Goal: Task Accomplishment & Management: Manage account settings

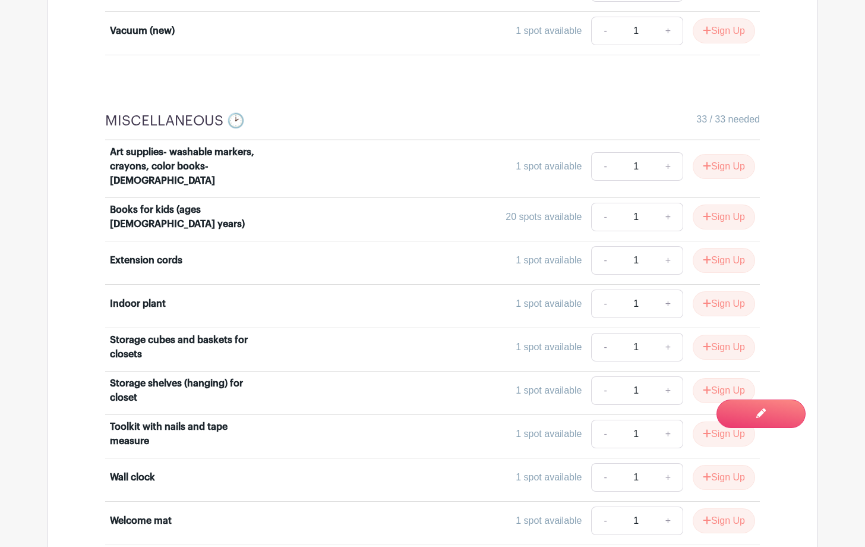
scroll to position [3242, 0]
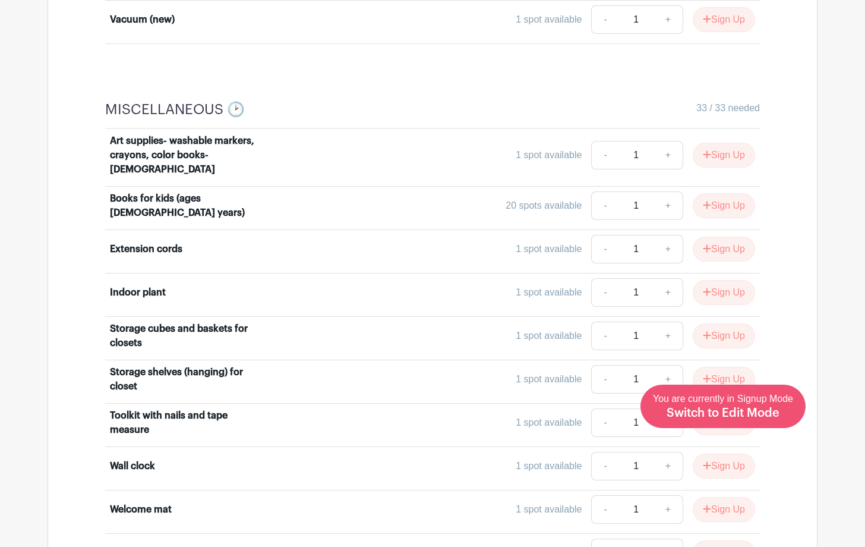
click at [746, 411] on span "Switch to Edit Mode" at bounding box center [723, 413] width 113 height 12
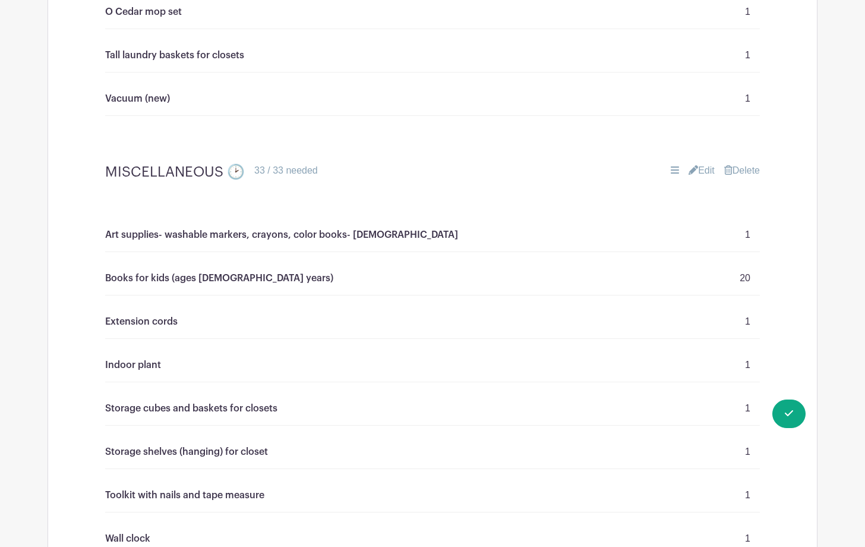
scroll to position [3291, 0]
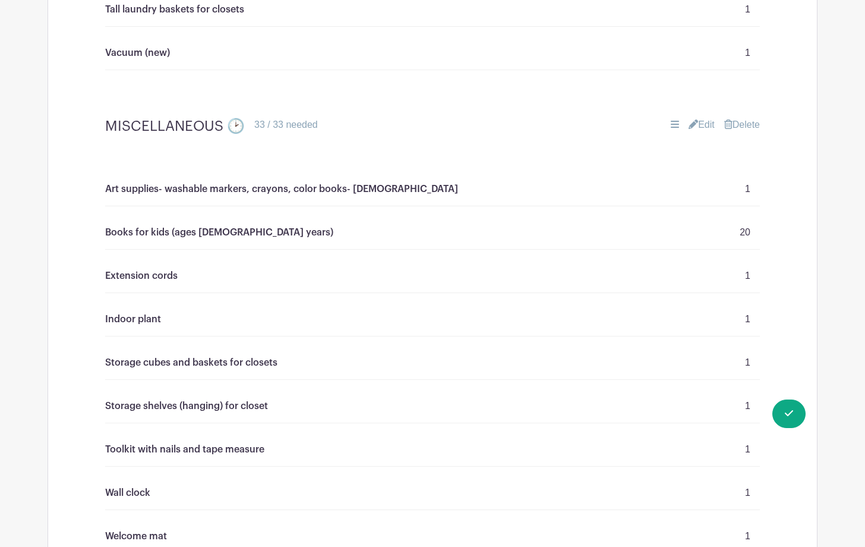
click at [702, 119] on link "Edit" at bounding box center [702, 125] width 26 height 14
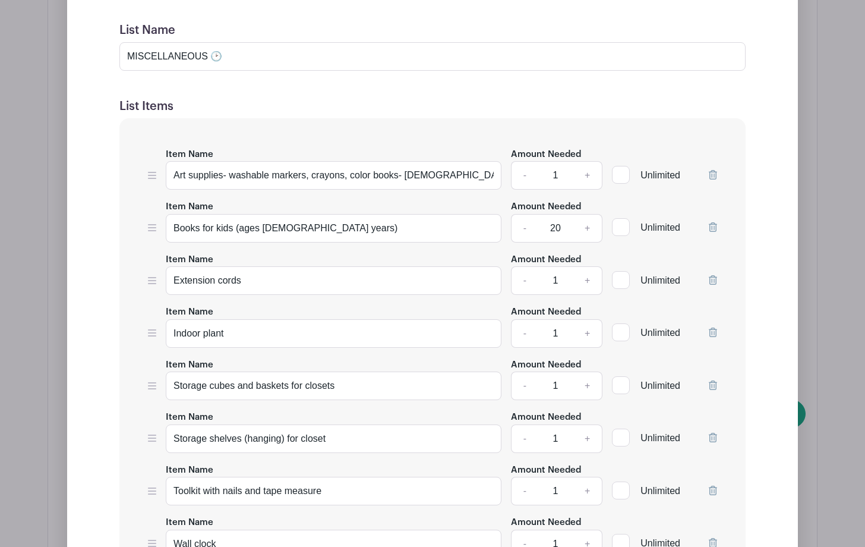
scroll to position [3545, 0]
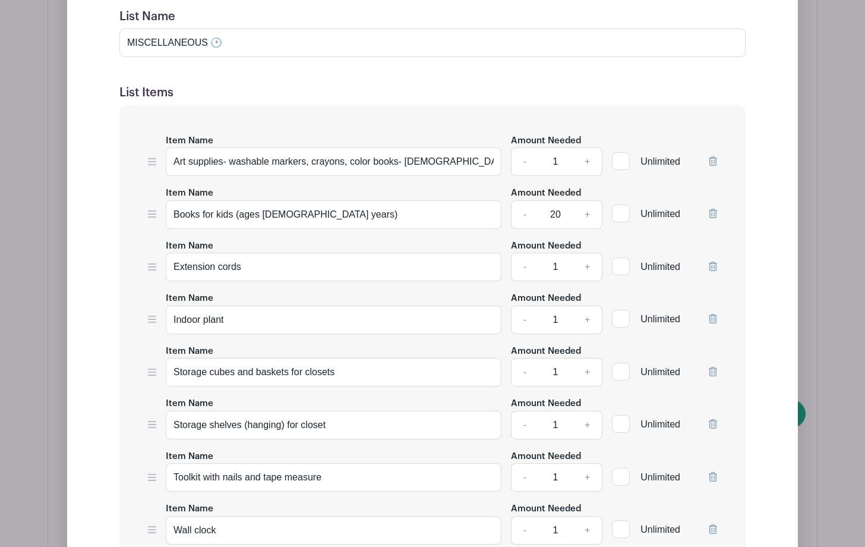
click at [524, 213] on link "-" at bounding box center [524, 214] width 27 height 29
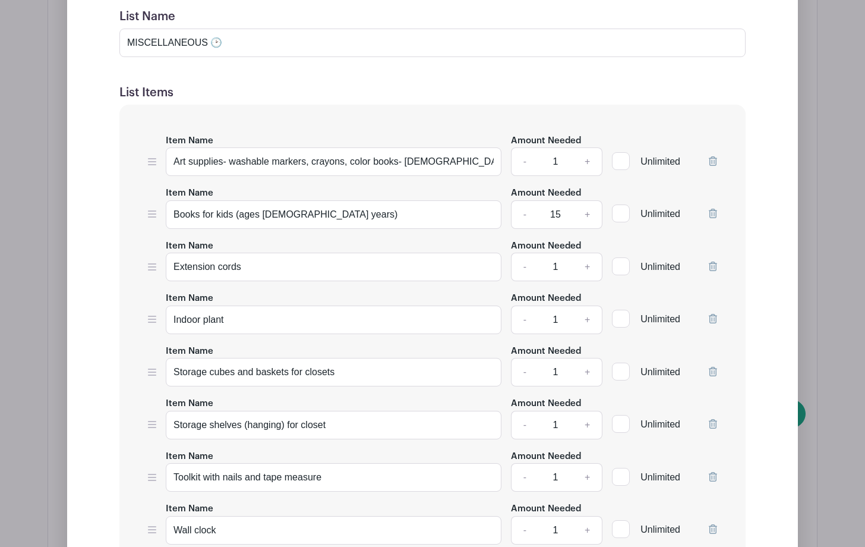
click at [524, 213] on link "-" at bounding box center [524, 214] width 27 height 29
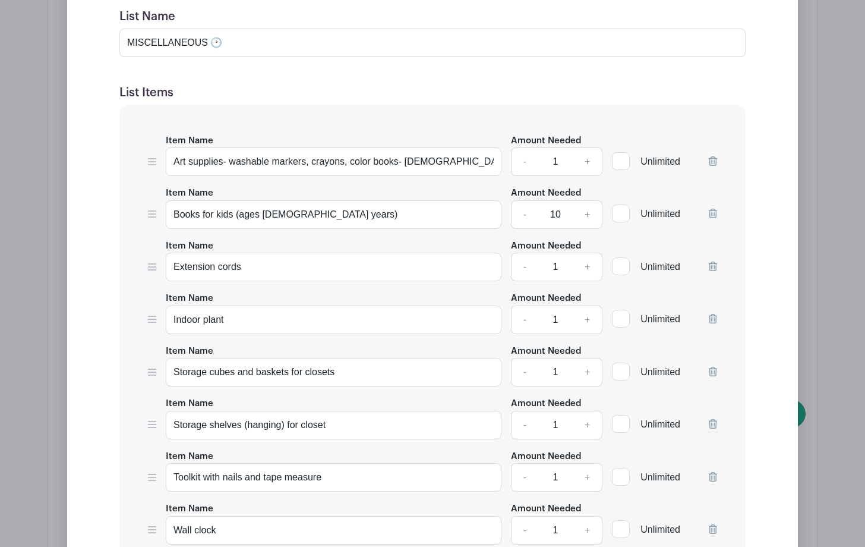
click at [524, 213] on link "-" at bounding box center [524, 214] width 27 height 29
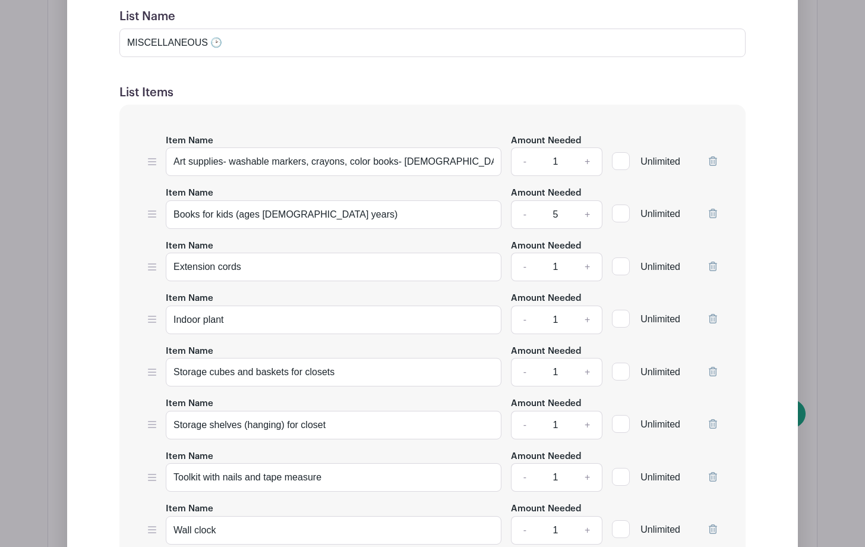
click at [524, 213] on link "-" at bounding box center [524, 214] width 27 height 29
type input "1"
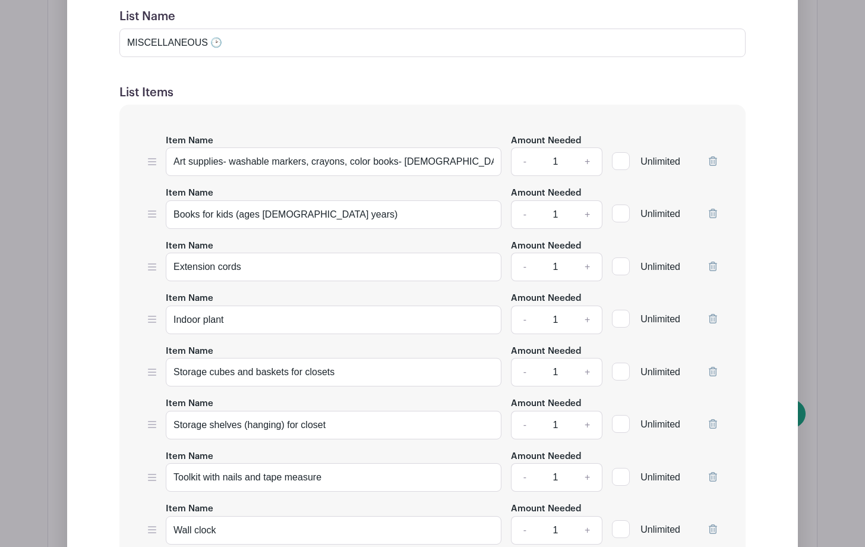
click at [760, 238] on div "Edit Simple Signup List List Name MISCELLANEOUS 🕑 List Items Item Name Art supp…" at bounding box center [433, 516] width 712 height 1145
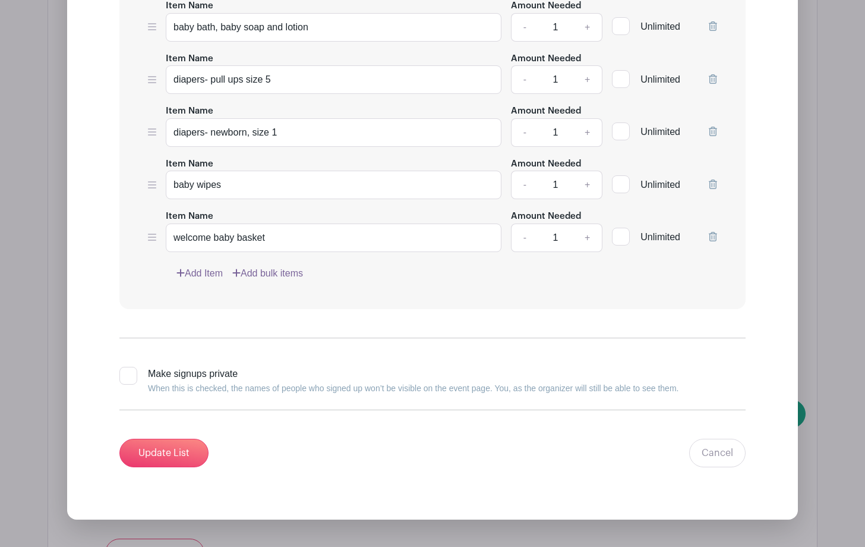
scroll to position [4239, 0]
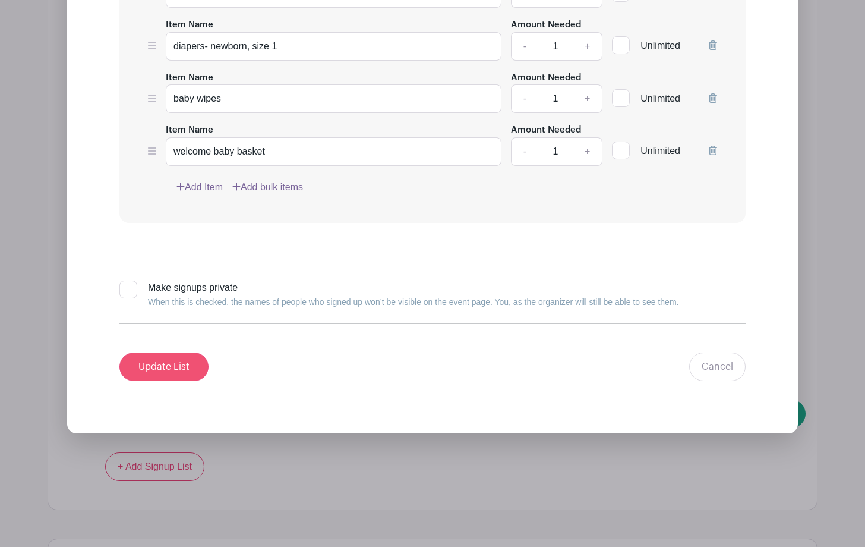
click at [159, 367] on input "Update List" at bounding box center [163, 366] width 89 height 29
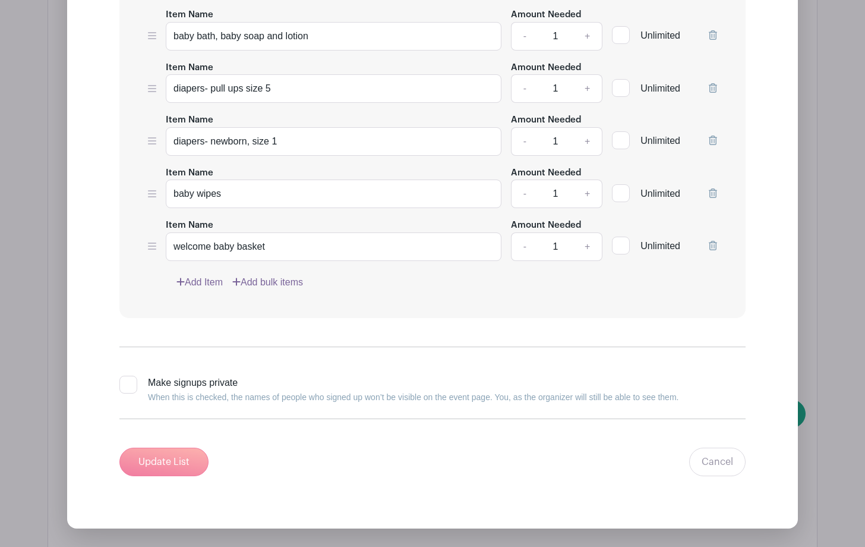
scroll to position [3823, 0]
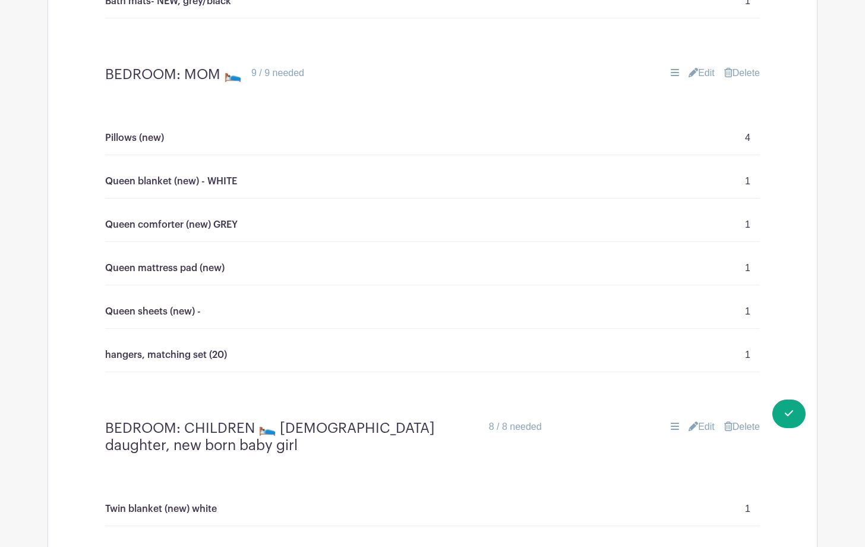
scroll to position [2385, 0]
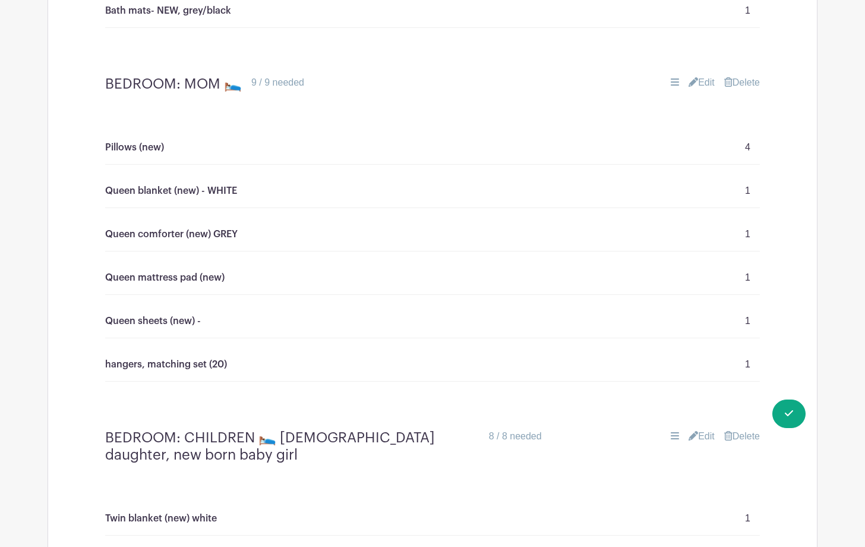
click at [704, 81] on link "Edit" at bounding box center [702, 82] width 26 height 14
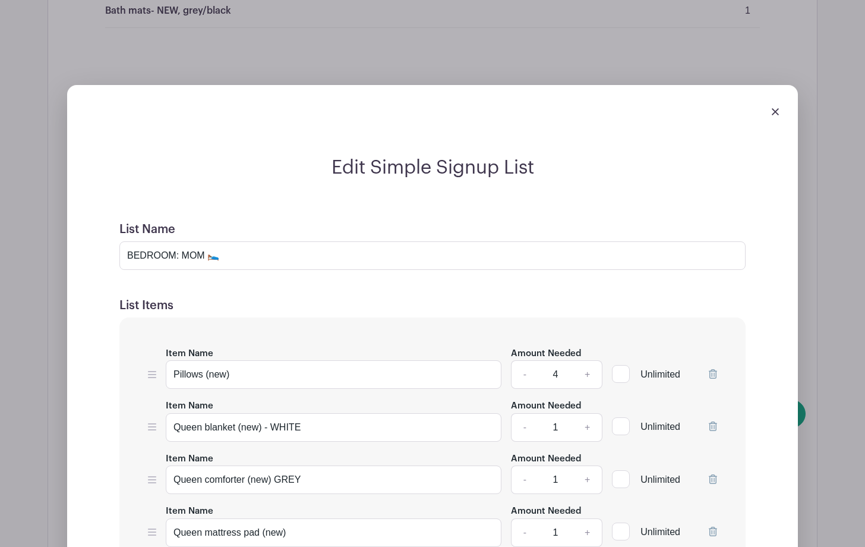
click at [793, 266] on div "Edit Simple Signup List List Name BEDROOM: MOM 🛌 List Items Item Name [GEOGRAPH…" at bounding box center [432, 502] width 731 height 834
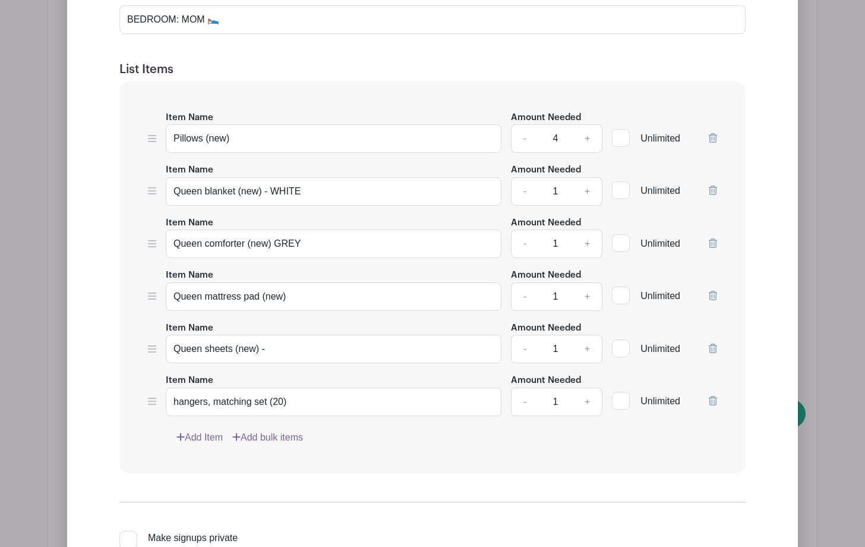
scroll to position [2622, 0]
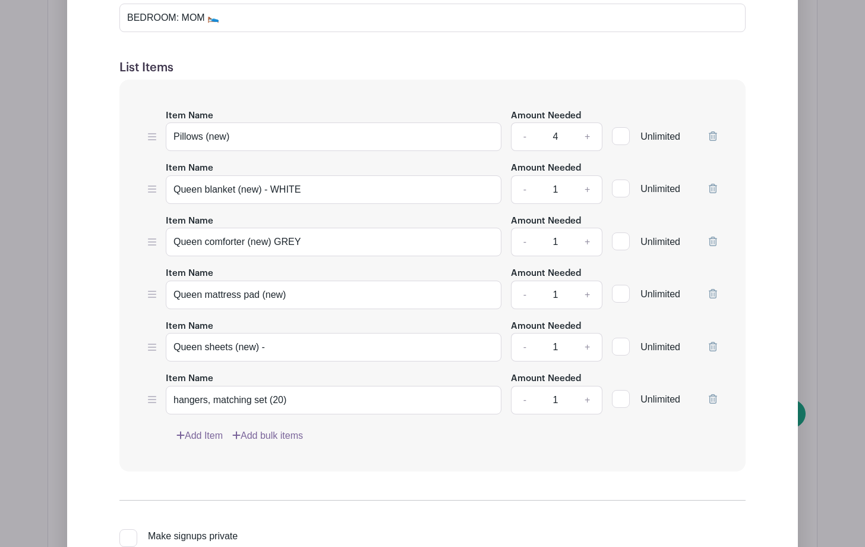
click at [587, 342] on link "+" at bounding box center [588, 347] width 30 height 29
type input "2"
click at [774, 350] on div "Edit Simple Signup List List Name BEDROOM: MOM 🛌 List Items Item Name [GEOGRAPH…" at bounding box center [433, 281] width 712 height 725
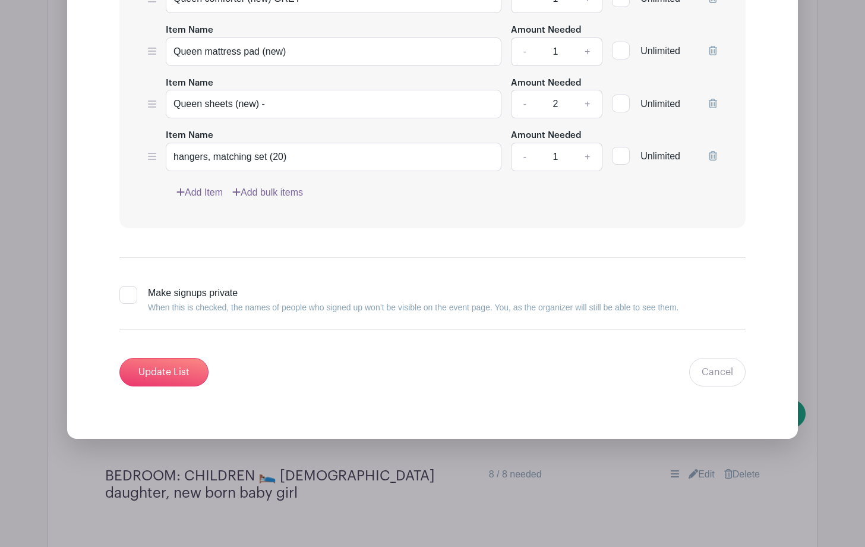
scroll to position [2876, 0]
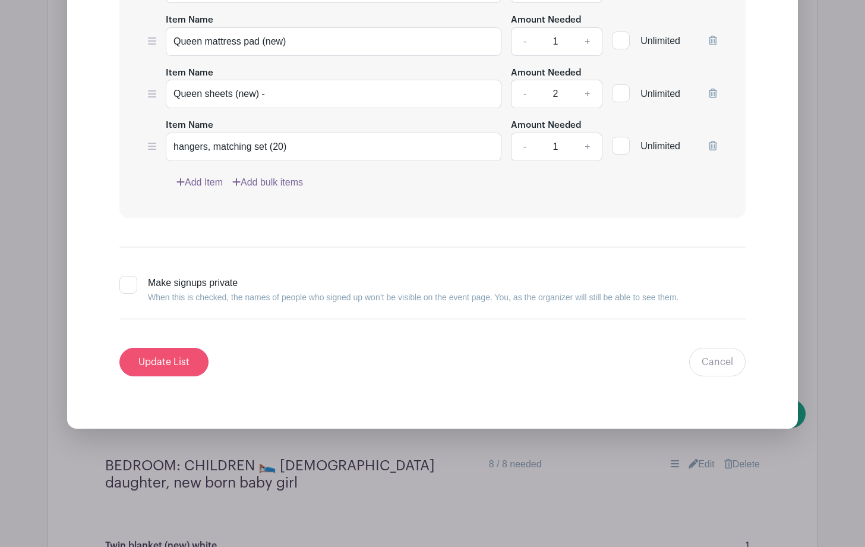
click at [179, 367] on input "Update List" at bounding box center [163, 362] width 89 height 29
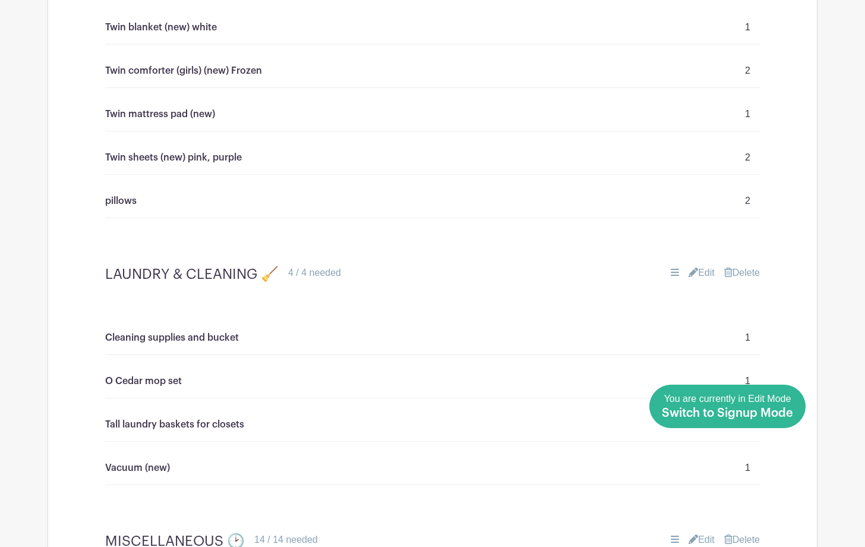
click at [795, 413] on link "Done Editing You are currently in Edit Mode Switch to Signup Mode" at bounding box center [728, 406] width 156 height 43
